Goal: Task Accomplishment & Management: Use online tool/utility

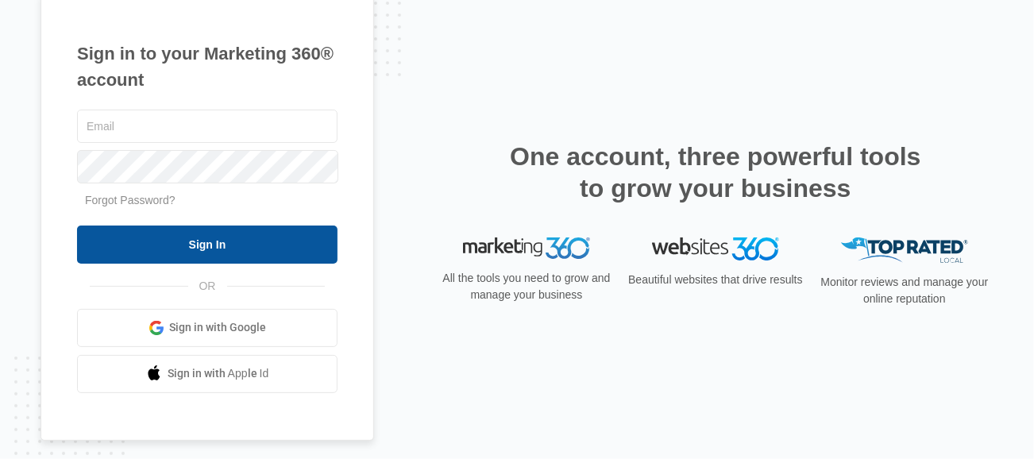
type input "[PERSON_NAME][EMAIL_ADDRESS][DOMAIN_NAME]"
click at [207, 239] on input "Sign In" at bounding box center [207, 245] width 261 height 38
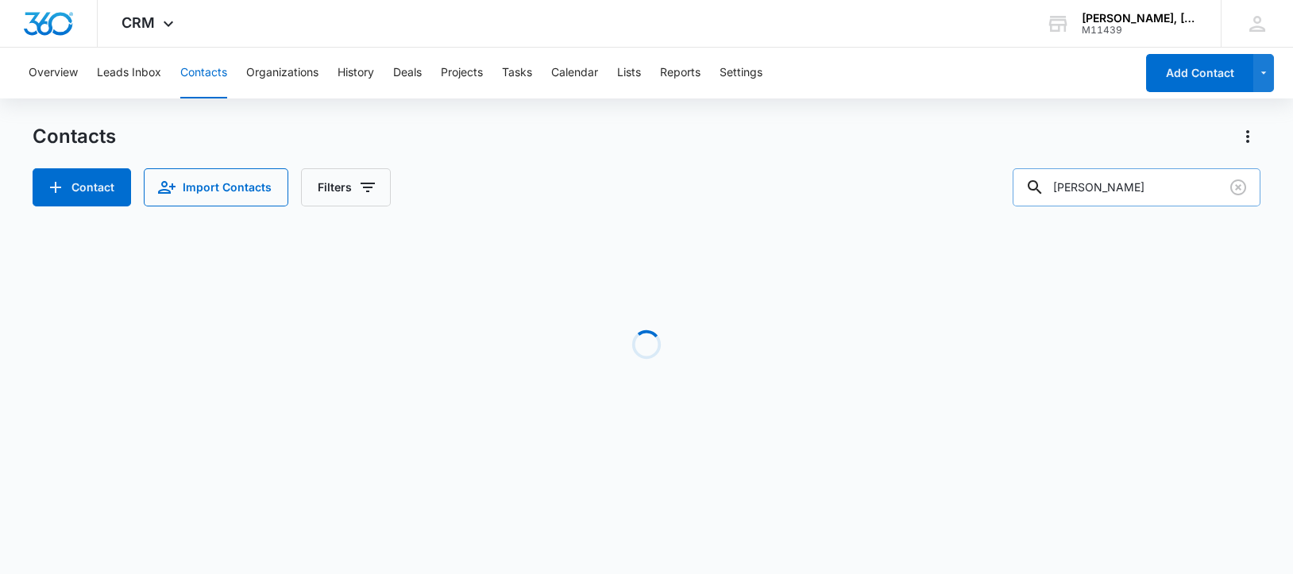
drag, startPoint x: 1158, startPoint y: 188, endPoint x: 1053, endPoint y: 192, distance: 104.9
click at [1053, 192] on div "[PERSON_NAME]" at bounding box center [1137, 187] width 248 height 38
paste input "[PERSON_NAME]"
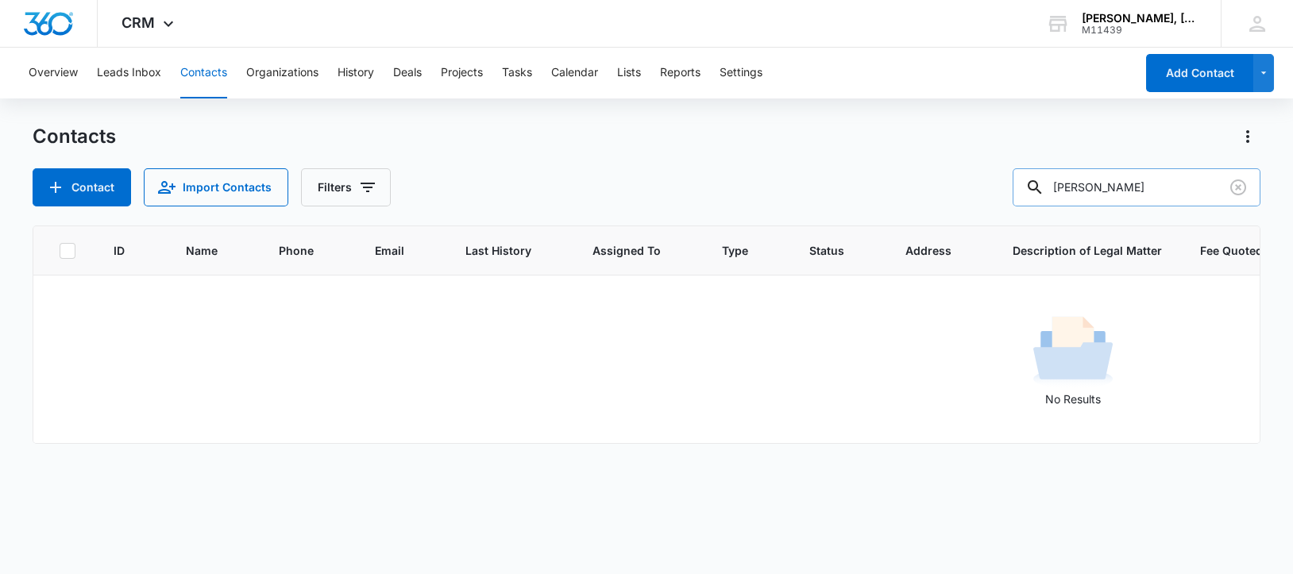
drag, startPoint x: 1072, startPoint y: 187, endPoint x: 1195, endPoint y: 190, distance: 123.2
click at [1195, 190] on input "[PERSON_NAME]" at bounding box center [1137, 187] width 248 height 38
paste input "CDK Properties, LLC"
drag, startPoint x: 1073, startPoint y: 186, endPoint x: 1199, endPoint y: 188, distance: 125.6
click at [1200, 188] on input "CDK Properties, LLC" at bounding box center [1137, 187] width 248 height 38
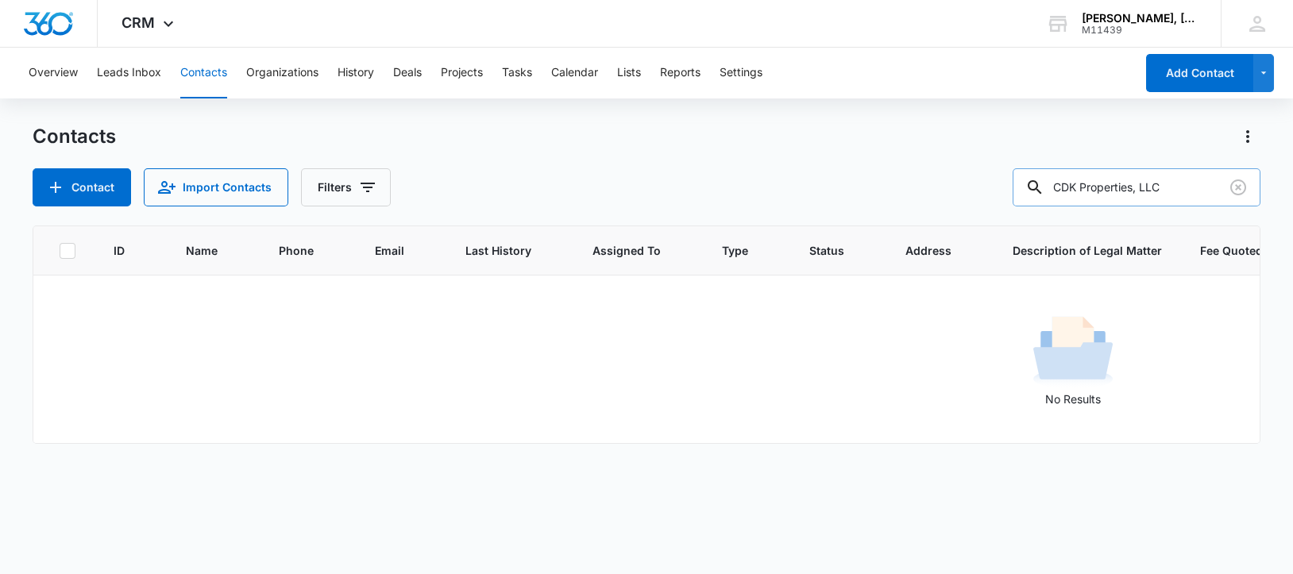
paste input "ooper [PERSON_NAME]"
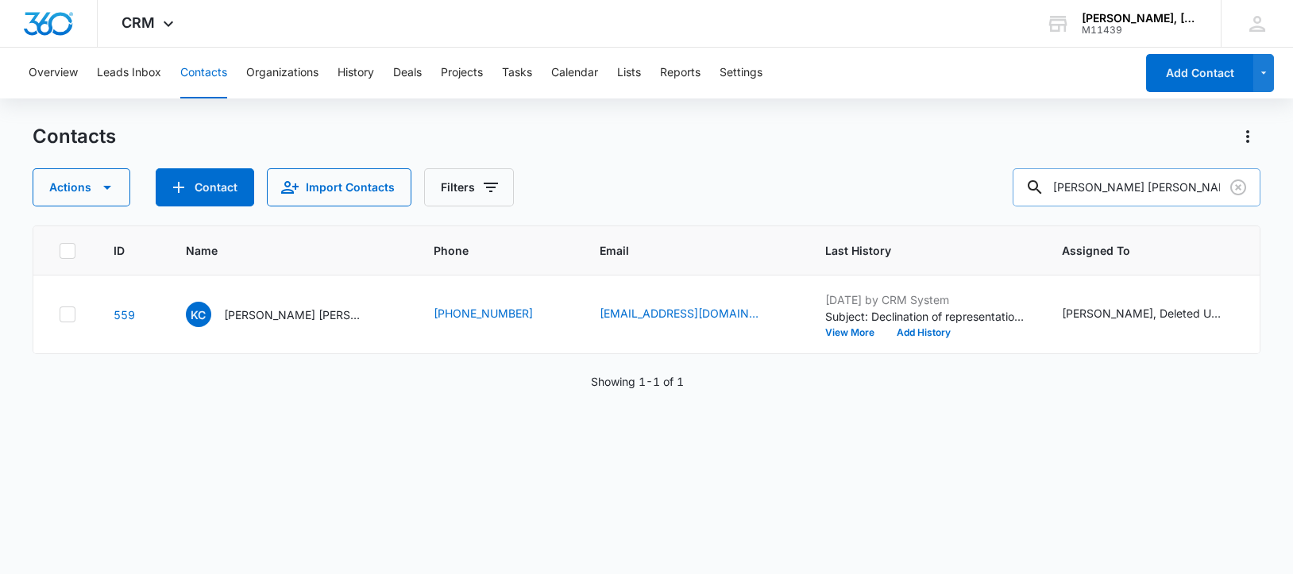
drag, startPoint x: 1075, startPoint y: 188, endPoint x: 1258, endPoint y: 188, distance: 182.7
click at [1258, 188] on input "[PERSON_NAME] [PERSON_NAME]" at bounding box center [1137, 187] width 248 height 38
paste input "asanow, LLC"
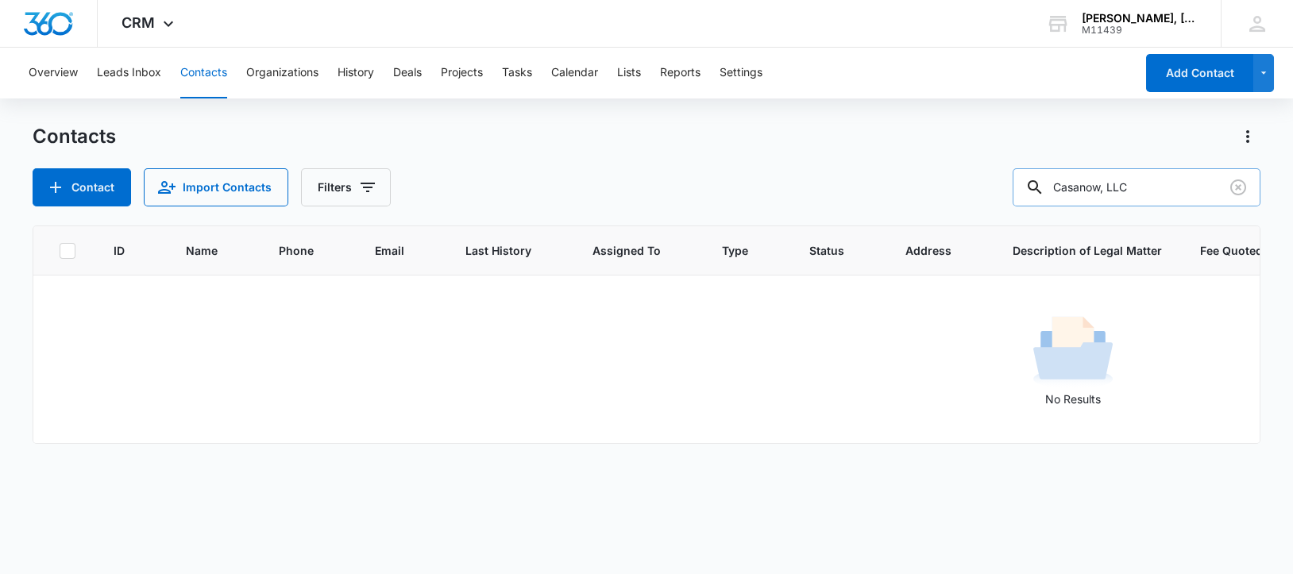
drag, startPoint x: 1071, startPoint y: 194, endPoint x: 1227, endPoint y: 203, distance: 156.0
click at [1227, 203] on div "Casanow, LLC" at bounding box center [1137, 187] width 248 height 38
paste input "[PERSON_NAME]"
click at [1080, 190] on input "[PERSON_NAME]" at bounding box center [1137, 187] width 248 height 38
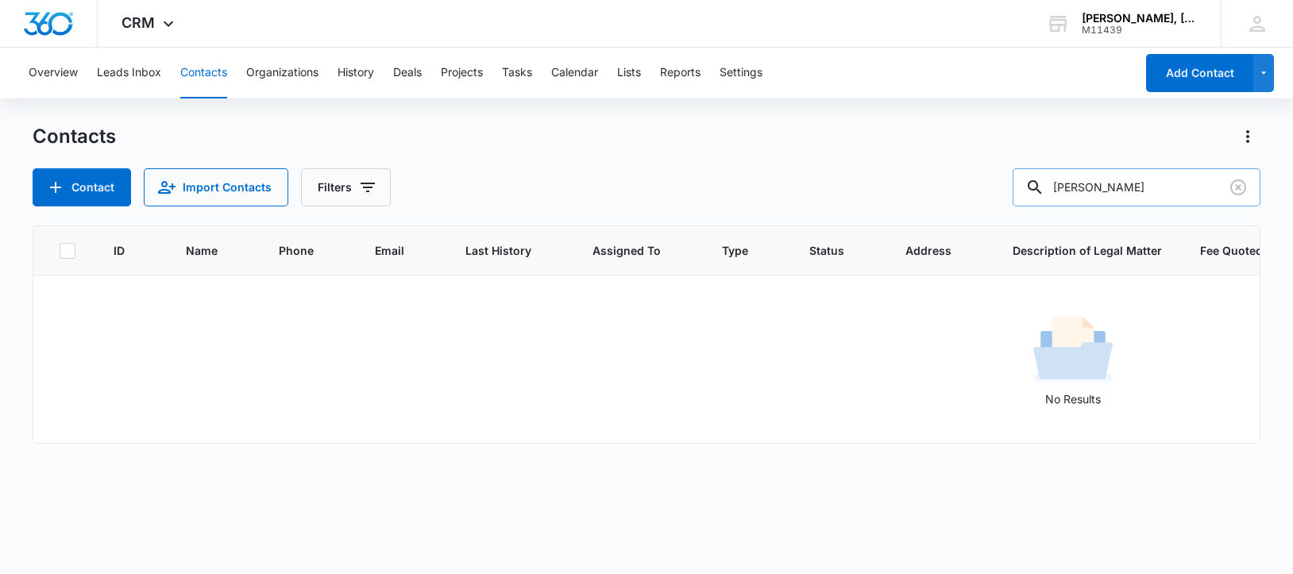
click at [1080, 190] on input "[PERSON_NAME]" at bounding box center [1137, 187] width 248 height 38
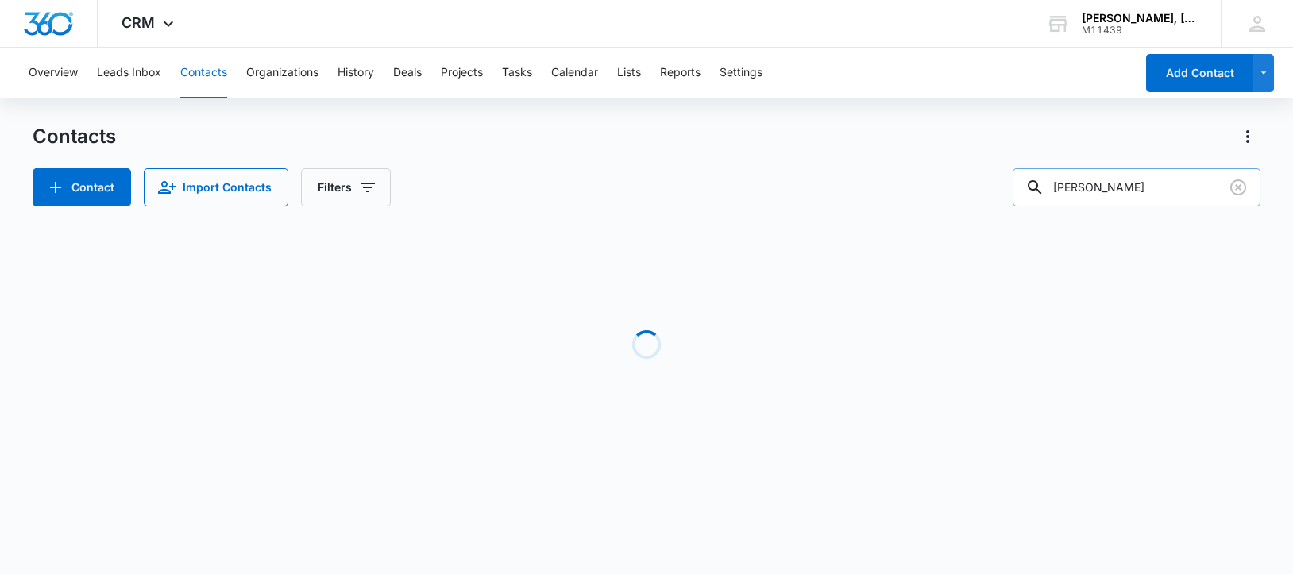
drag, startPoint x: 1076, startPoint y: 187, endPoint x: 1148, endPoint y: 186, distance: 72.3
click at [1148, 186] on input "[PERSON_NAME]" at bounding box center [1137, 187] width 248 height 38
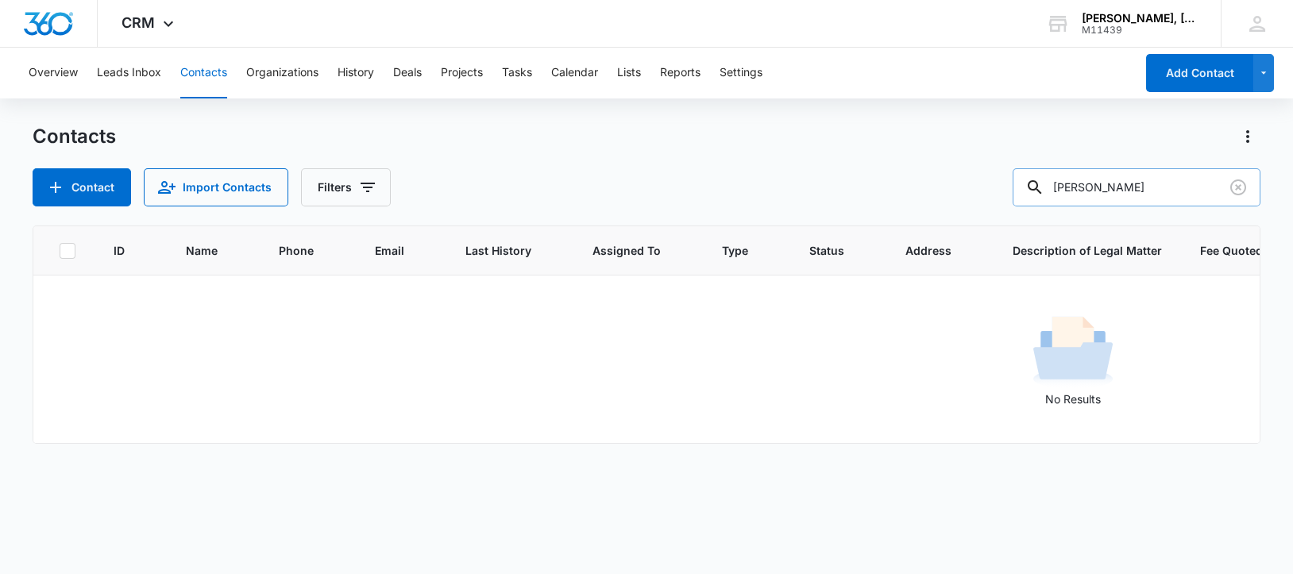
paste input "[PERSON_NAME] Co. Holdings"
drag, startPoint x: 1073, startPoint y: 190, endPoint x: 1202, endPoint y: 186, distance: 128.8
click at [1202, 186] on input "[PERSON_NAME] Co. Holdings" at bounding box center [1137, 187] width 248 height 38
paste input "DREJ, LLC"
type input "DREJ, LLC"
